Goal: Transaction & Acquisition: Purchase product/service

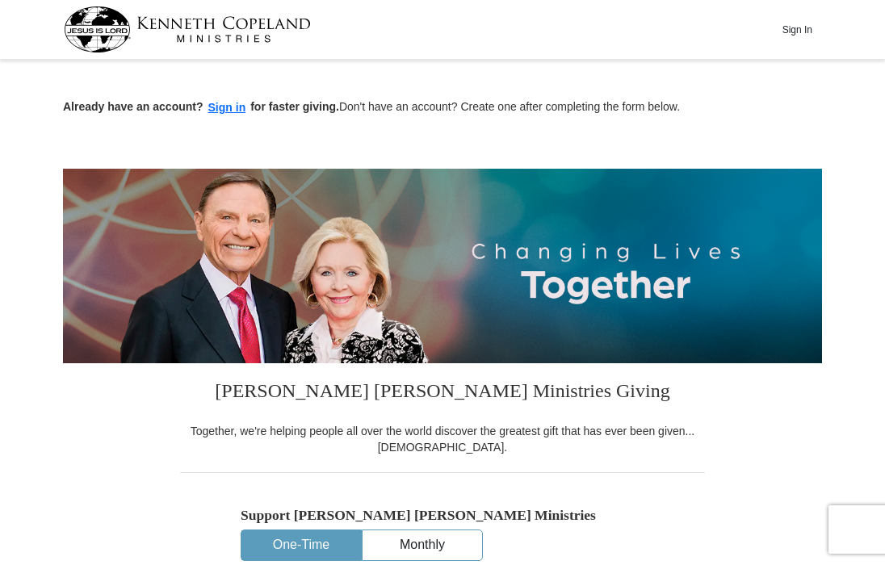
scroll to position [135, 0]
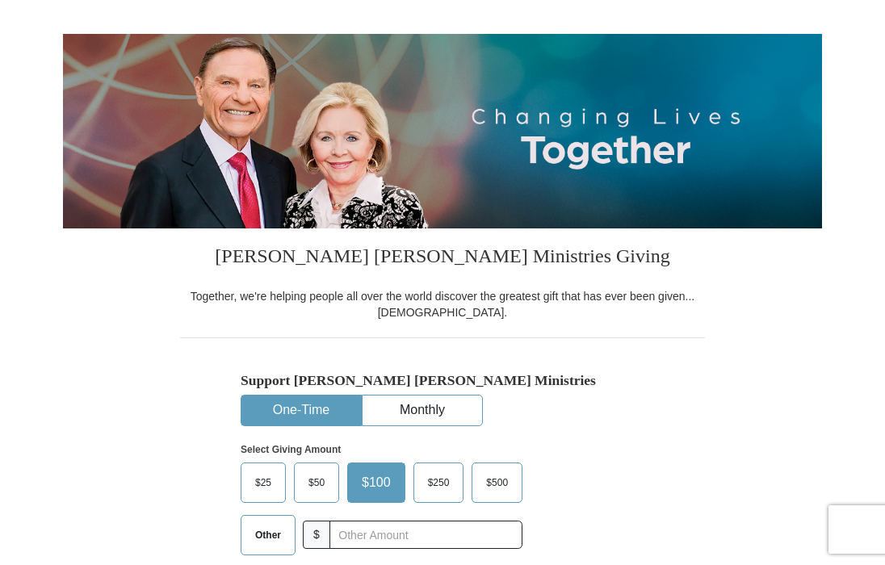
click at [337, 409] on button "One-Time" at bounding box center [301, 411] width 120 height 30
click at [316, 472] on span "$50" at bounding box center [316, 483] width 32 height 24
click at [0, 0] on input "$50" at bounding box center [0, 0] width 0 height 0
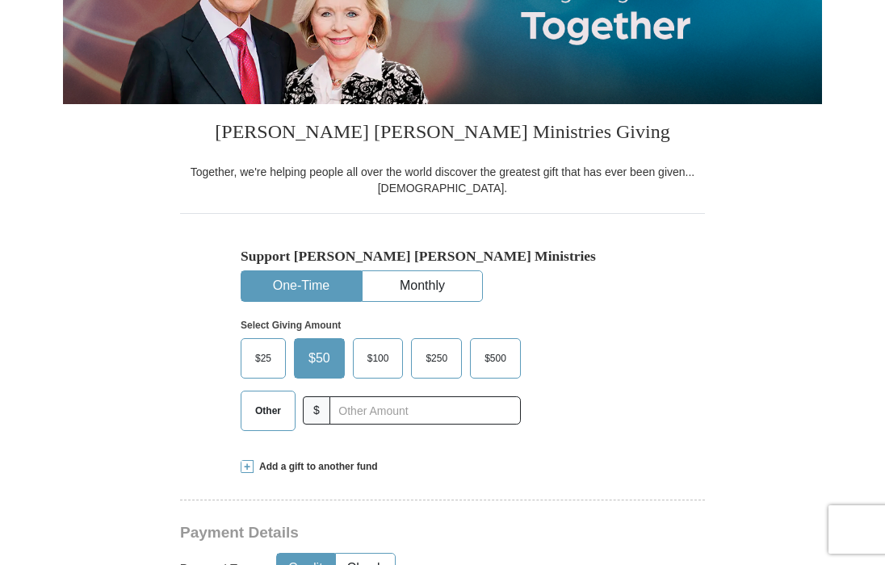
scroll to position [404, 0]
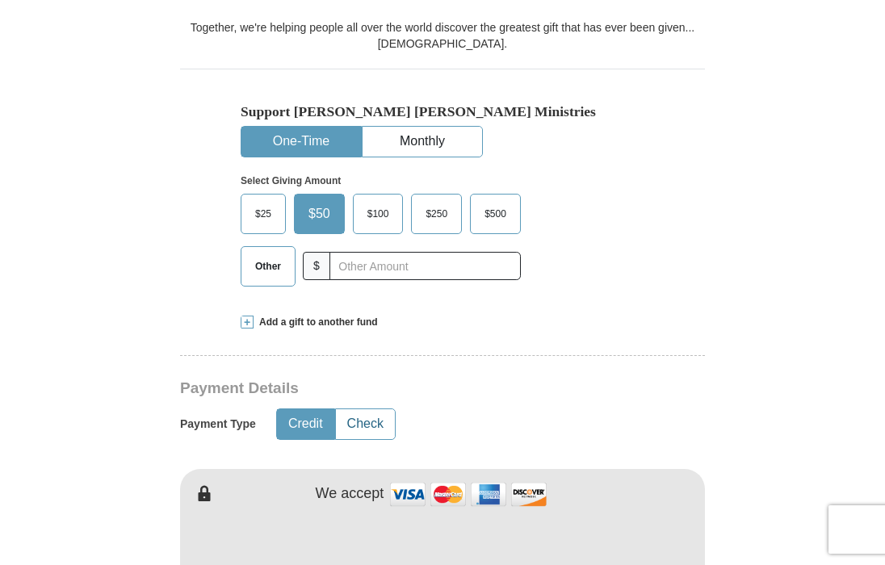
click at [361, 422] on button "Check" at bounding box center [365, 424] width 59 height 30
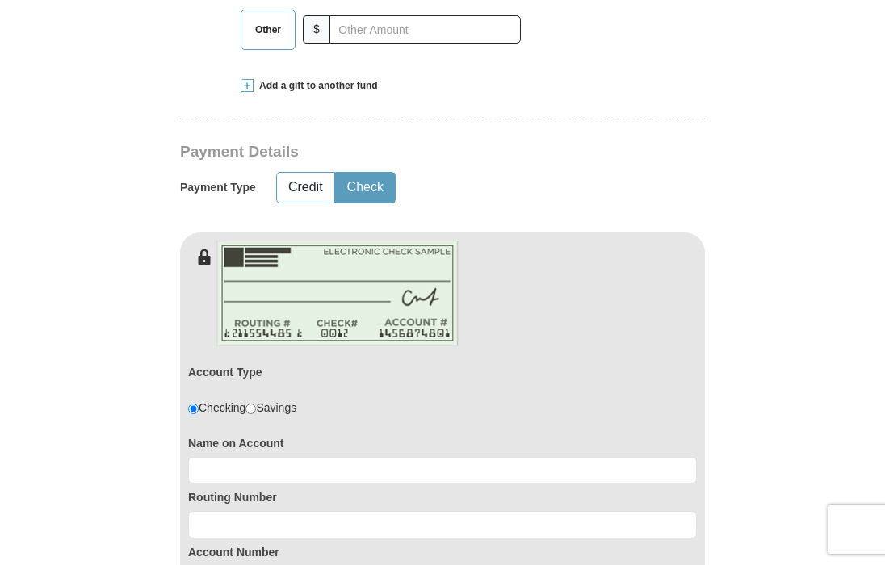
scroll to position [673, 0]
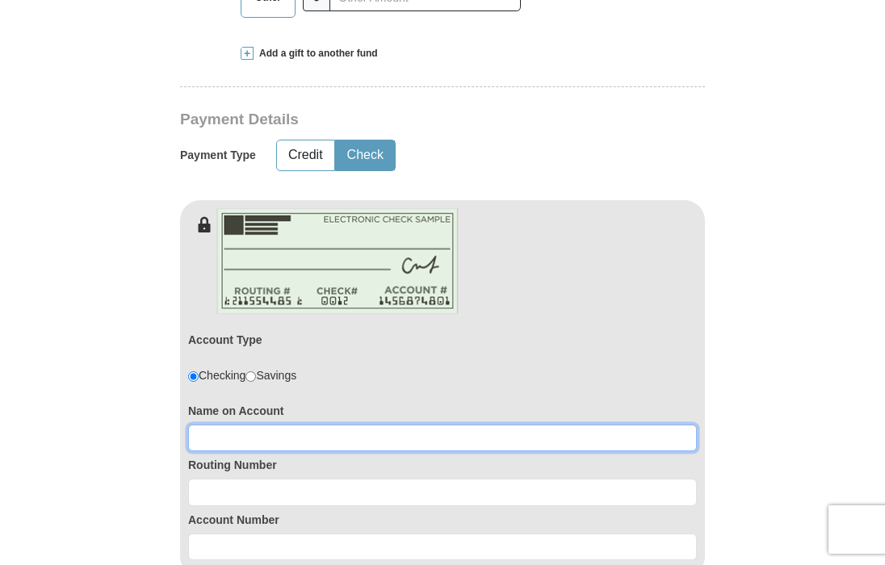
click at [228, 433] on input at bounding box center [442, 438] width 509 height 27
type input "[PERSON_NAME]"
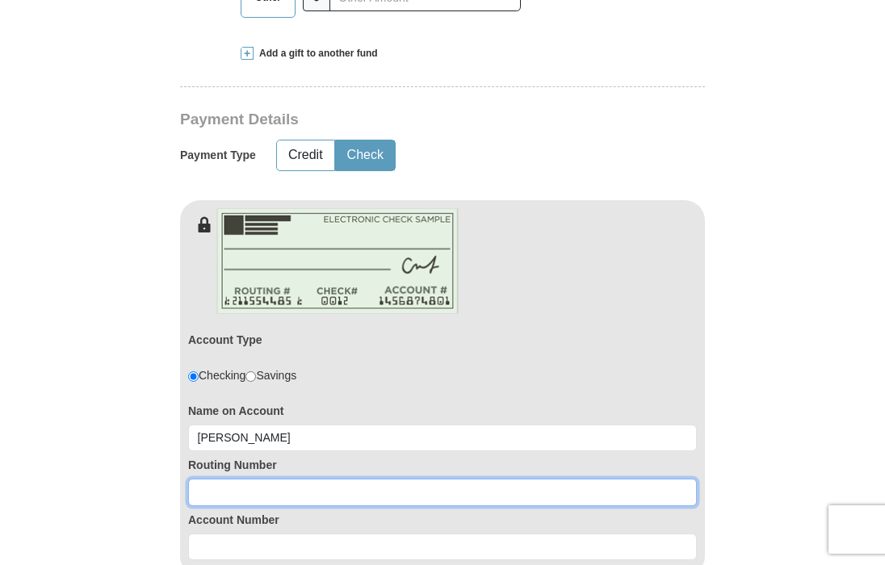
click at [206, 499] on input at bounding box center [442, 492] width 509 height 27
type input "262087528"
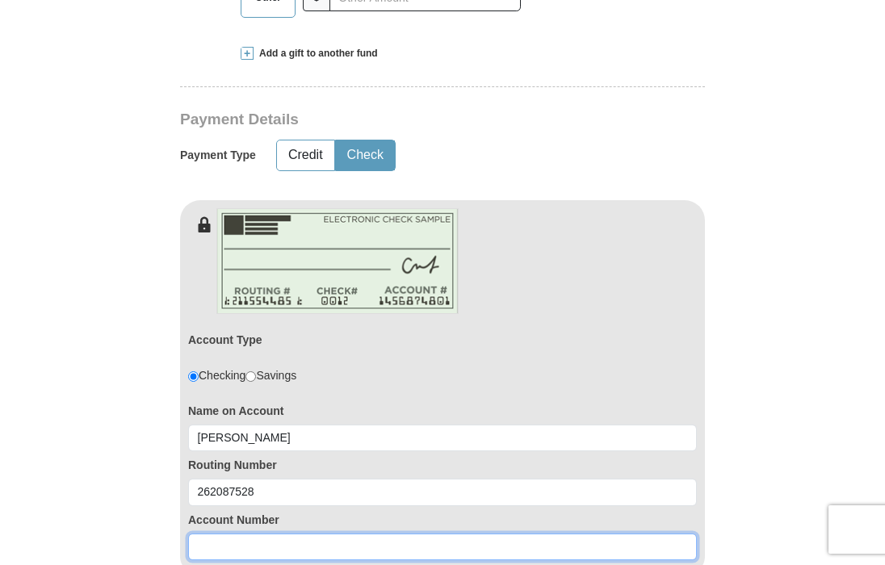
click at [212, 552] on input at bounding box center [442, 547] width 509 height 27
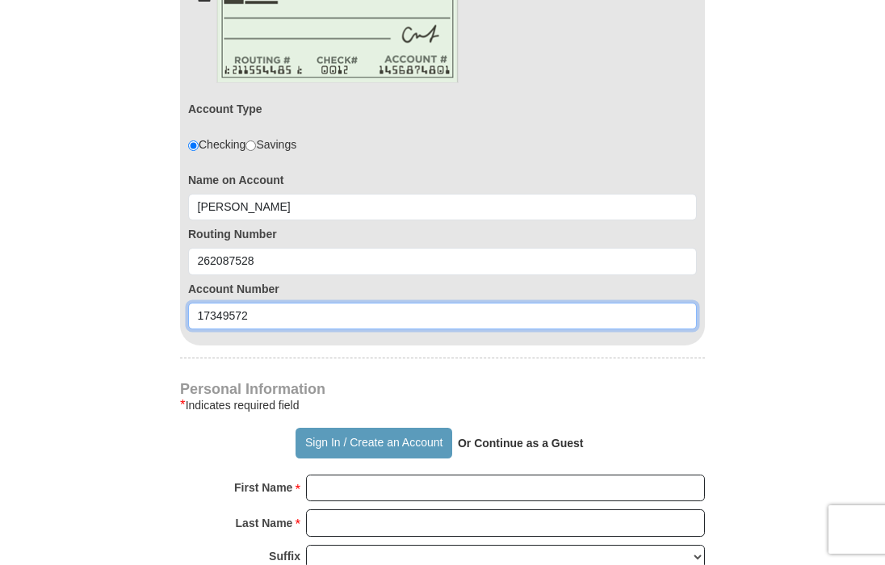
scroll to position [943, 0]
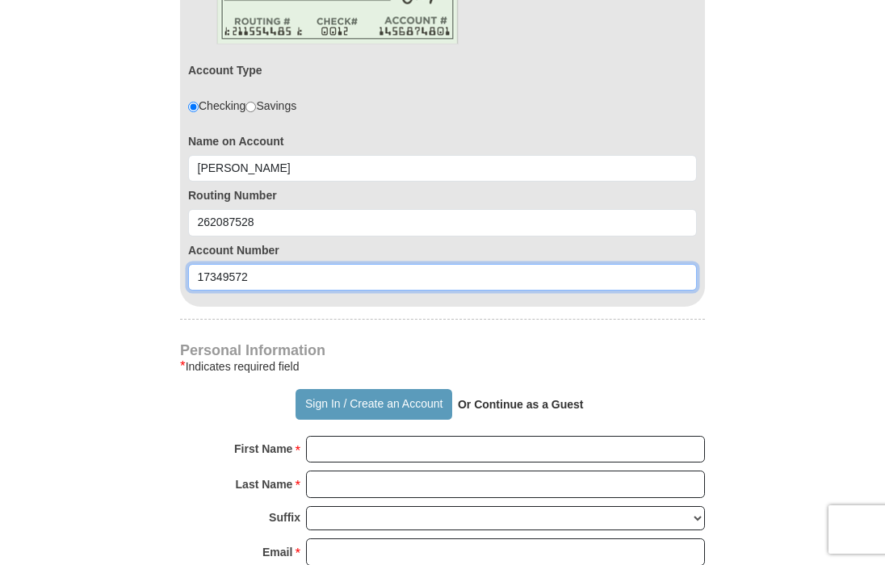
type input "17349572"
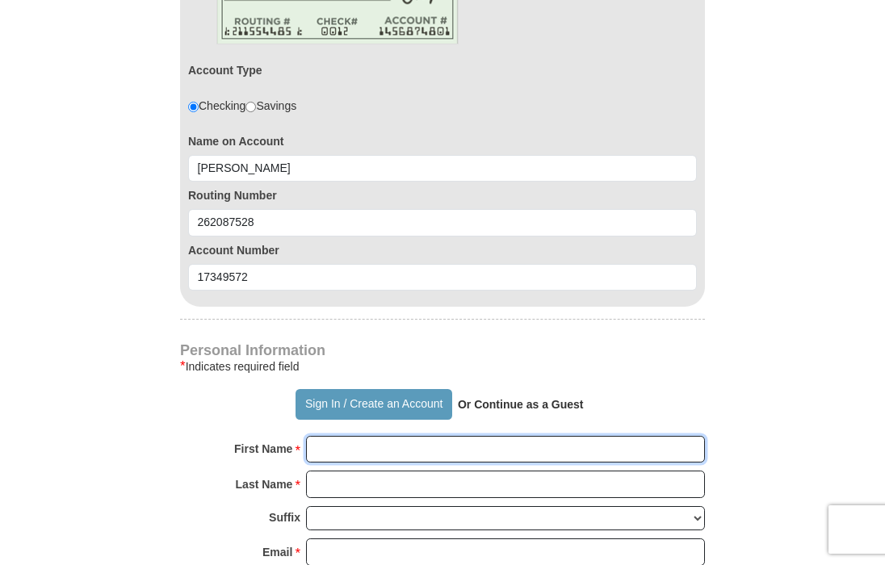
click at [350, 448] on input "First Name *" at bounding box center [505, 449] width 399 height 27
type input "JD & [PERSON_NAME]"
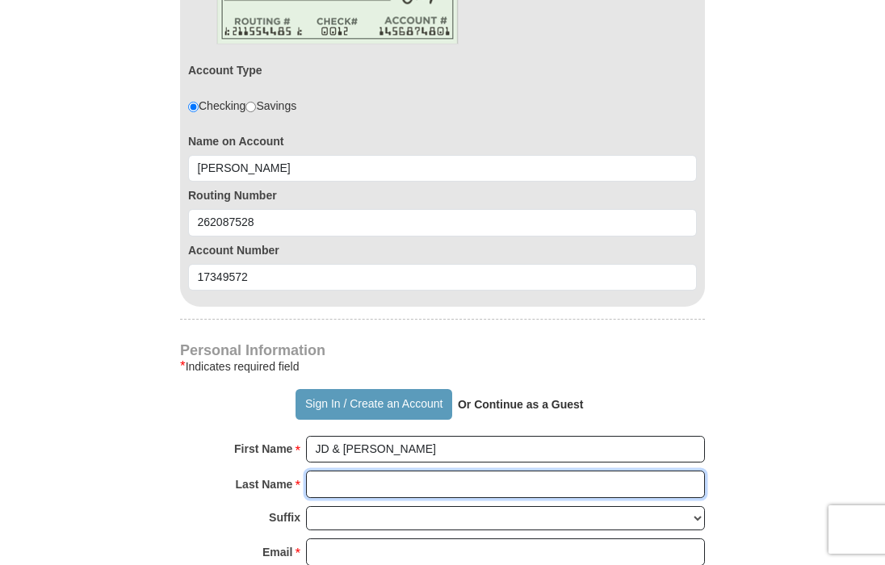
type input "[PERSON_NAME]"
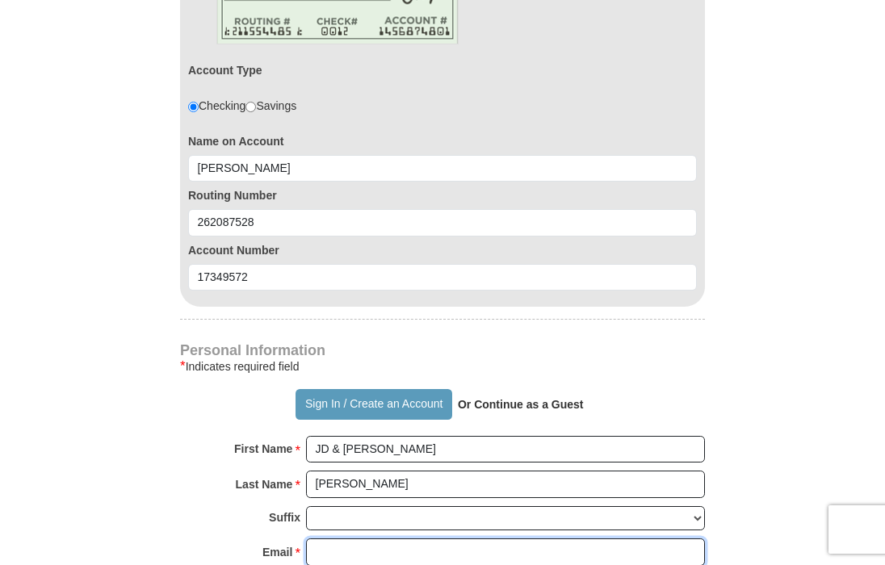
type input "[EMAIL_ADDRESS][DOMAIN_NAME]"
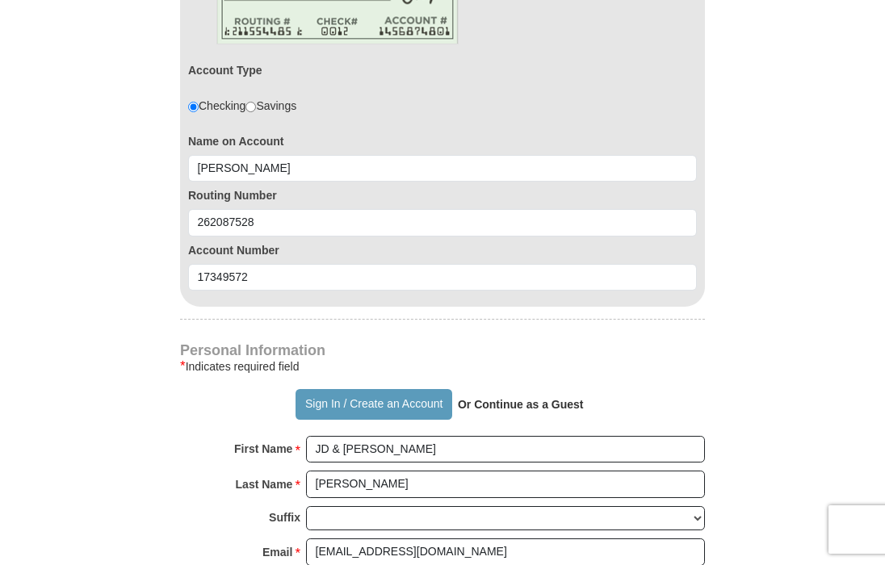
type input "[STREET_ADDRESS]"
type input "[PERSON_NAME]"
select select "AL"
type input "35080"
type input "2059011511"
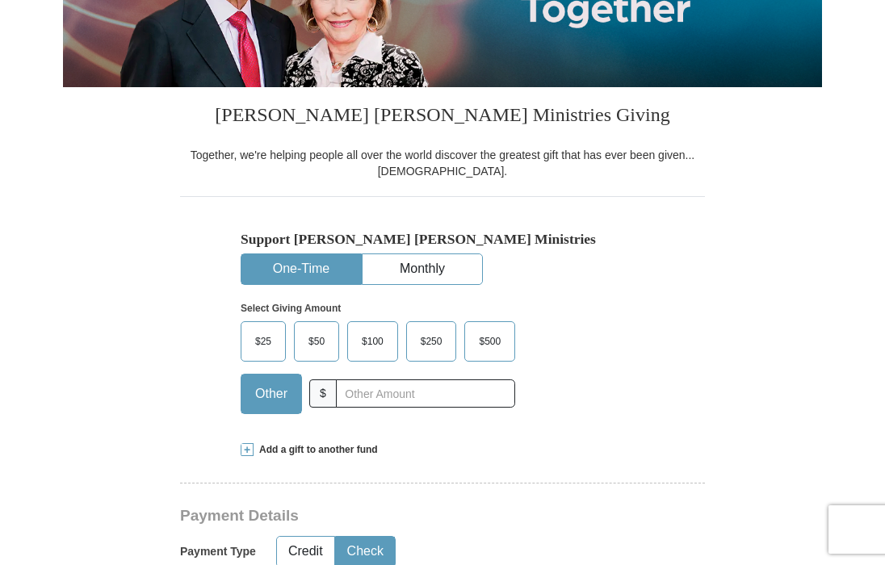
scroll to position [269, 0]
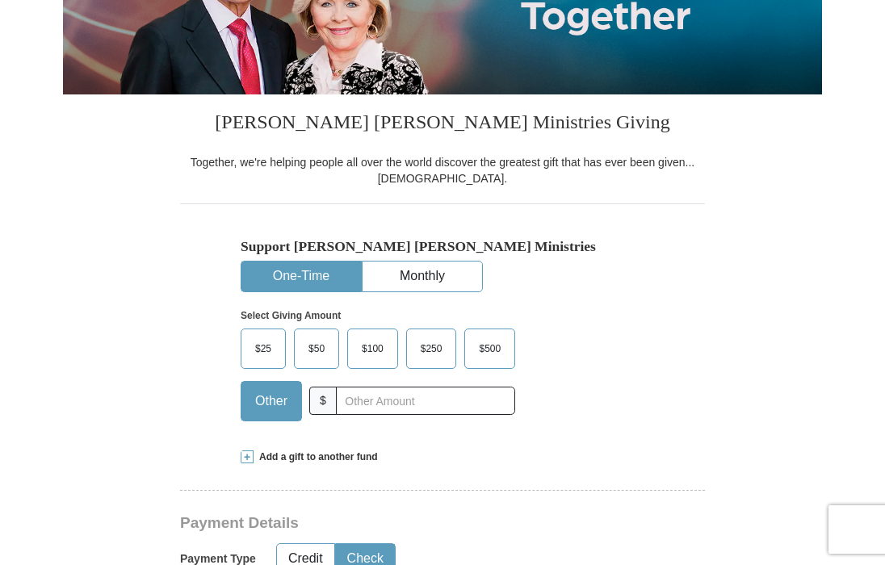
click at [304, 341] on span "$50" at bounding box center [316, 349] width 32 height 24
click at [0, 0] on input "$50" at bounding box center [0, 0] width 0 height 0
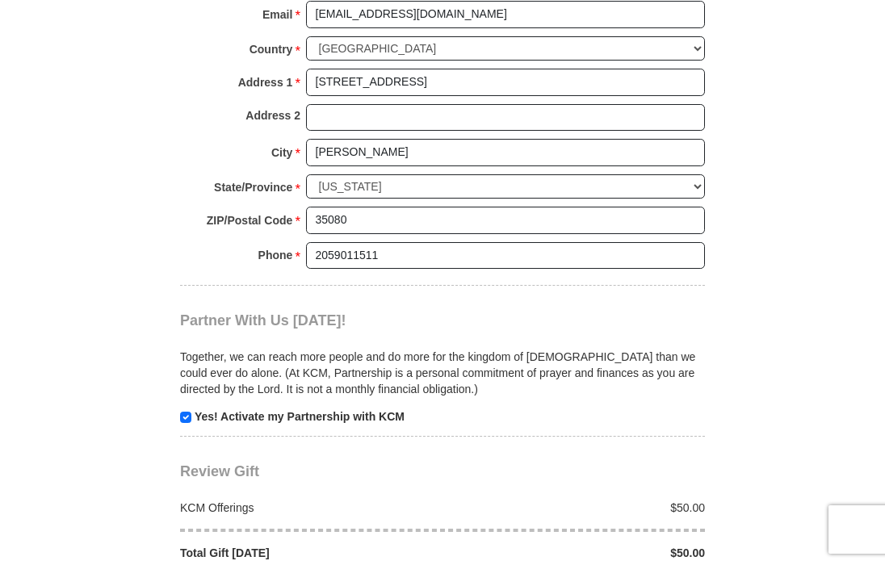
scroll to position [1884, 0]
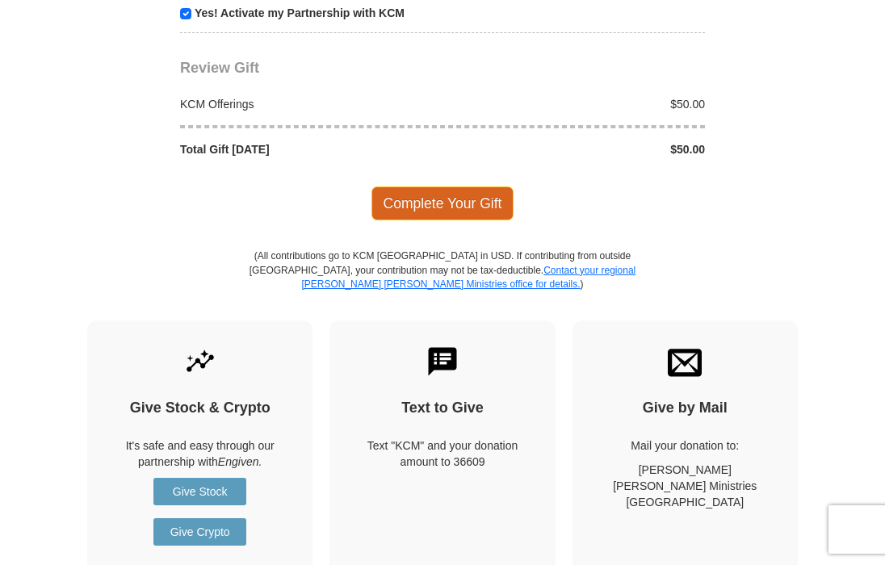
click at [404, 199] on span "Complete Your Gift" at bounding box center [443, 204] width 143 height 34
